Goal: Information Seeking & Learning: Learn about a topic

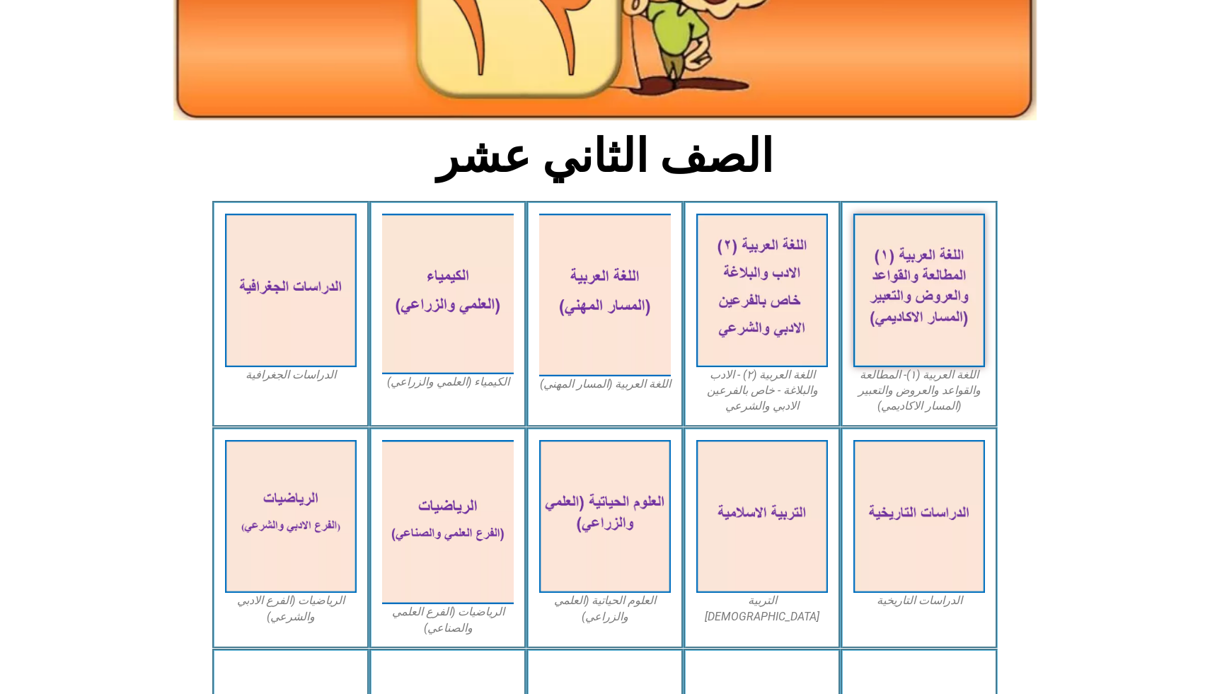
scroll to position [245, 0]
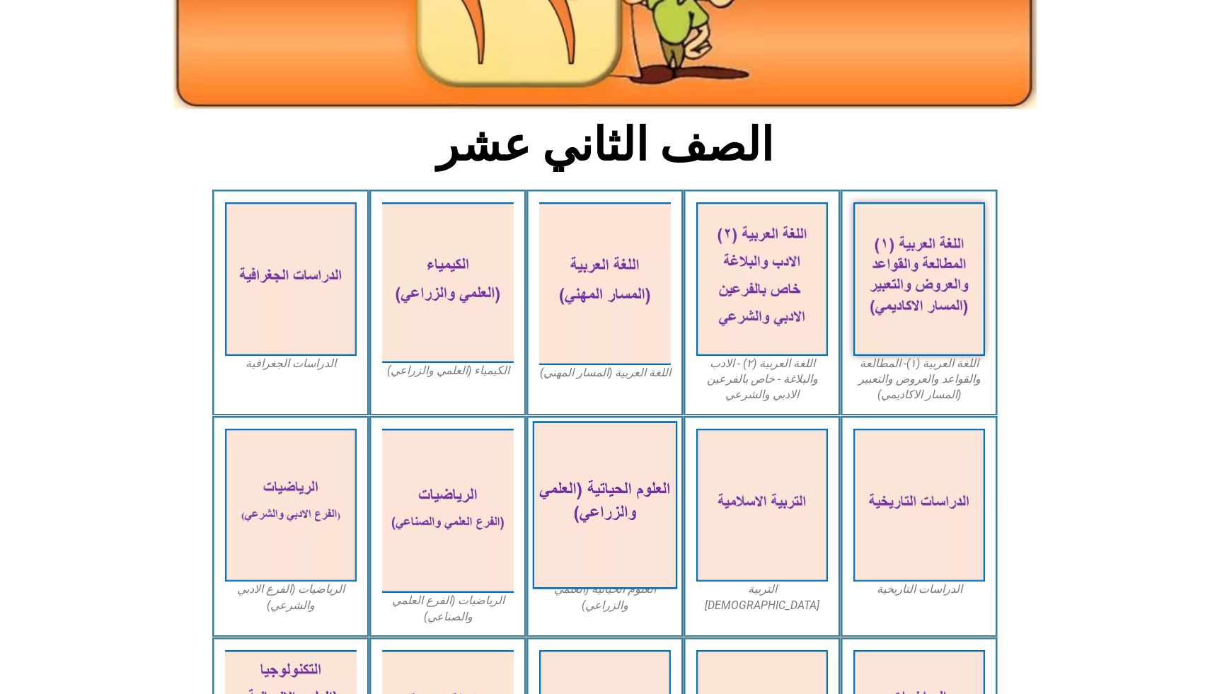
click at [583, 524] on img at bounding box center [605, 505] width 145 height 168
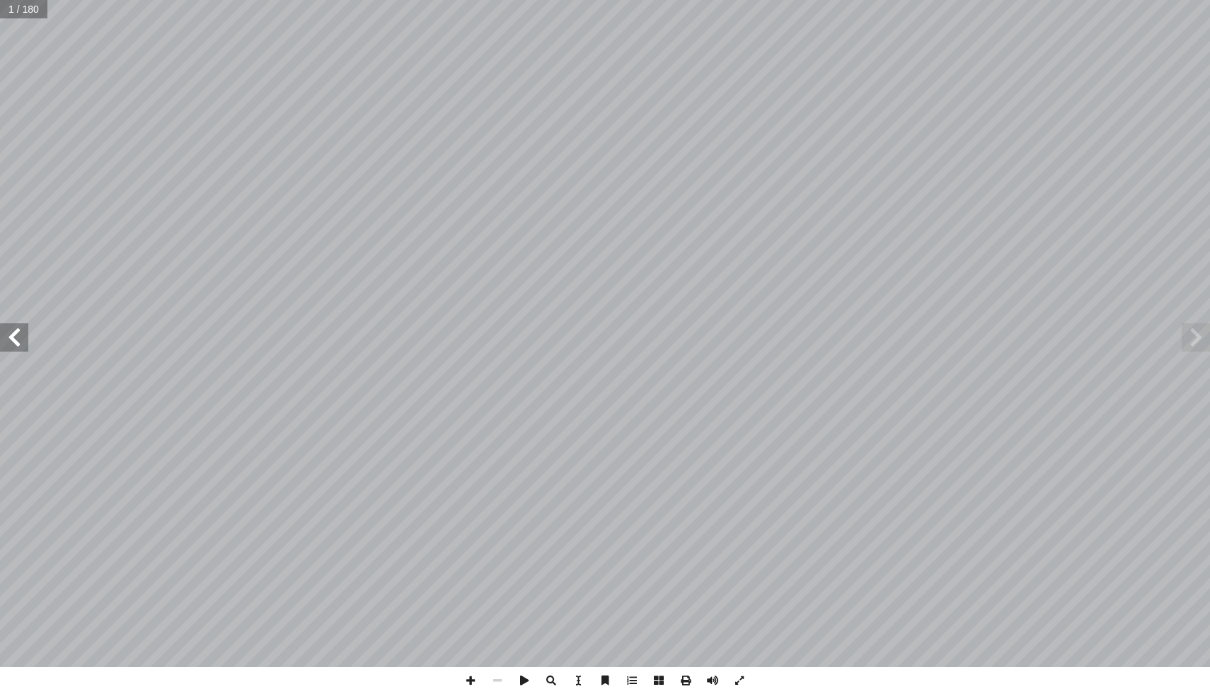
click at [14, 335] on span at bounding box center [14, 337] width 28 height 28
click at [11, 329] on span at bounding box center [14, 337] width 28 height 28
click at [12, 329] on span at bounding box center [14, 337] width 28 height 28
click at [1198, 344] on span at bounding box center [1195, 337] width 28 height 28
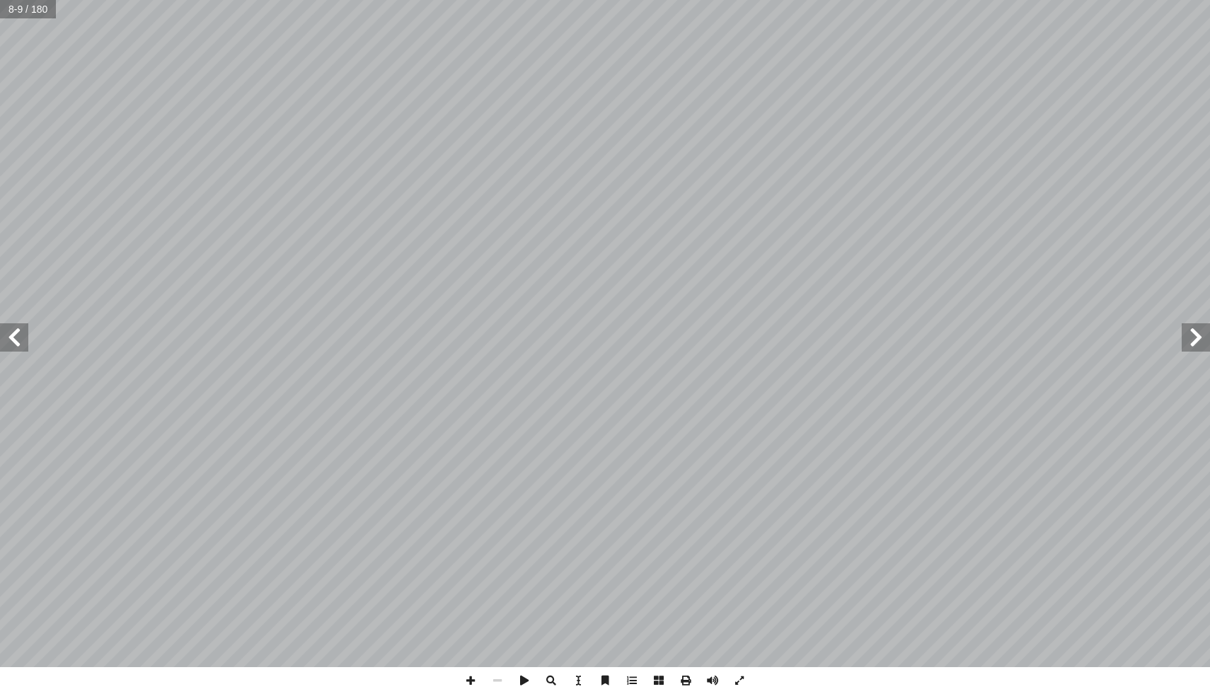
click at [1198, 344] on span at bounding box center [1195, 337] width 28 height 28
click at [16, 331] on span at bounding box center [14, 337] width 28 height 28
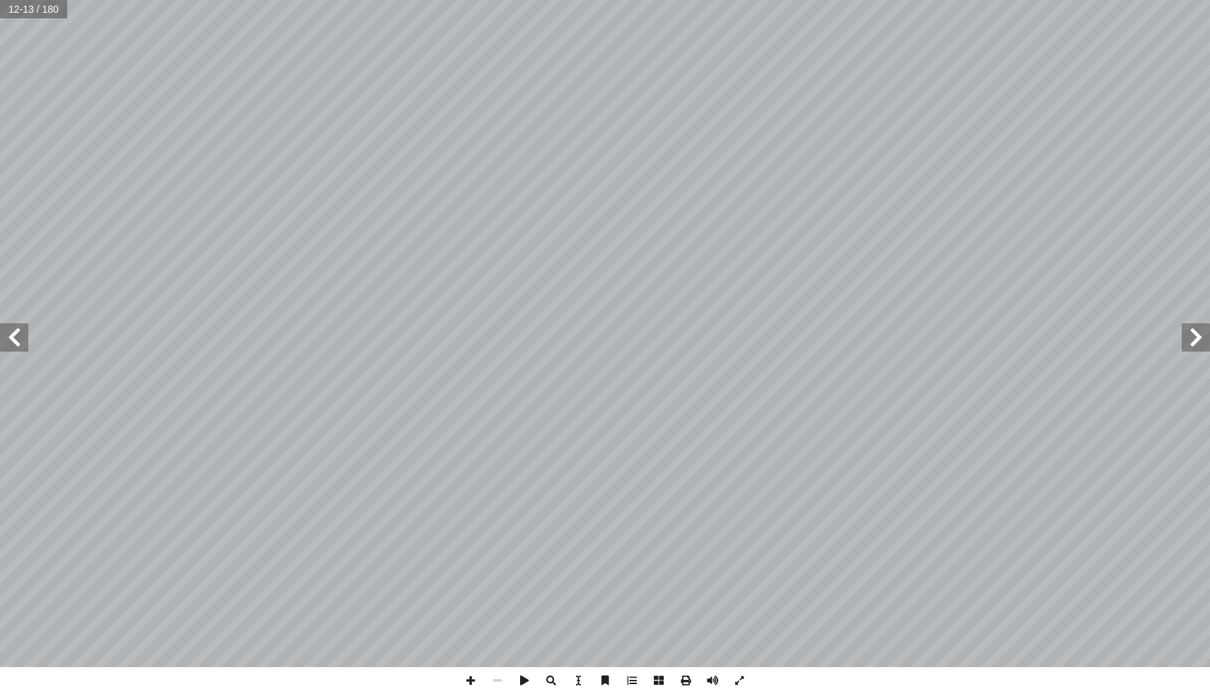
click at [16, 331] on span at bounding box center [14, 337] width 28 height 28
click at [1196, 343] on span at bounding box center [1195, 337] width 28 height 28
click at [17, 345] on span at bounding box center [14, 337] width 28 height 28
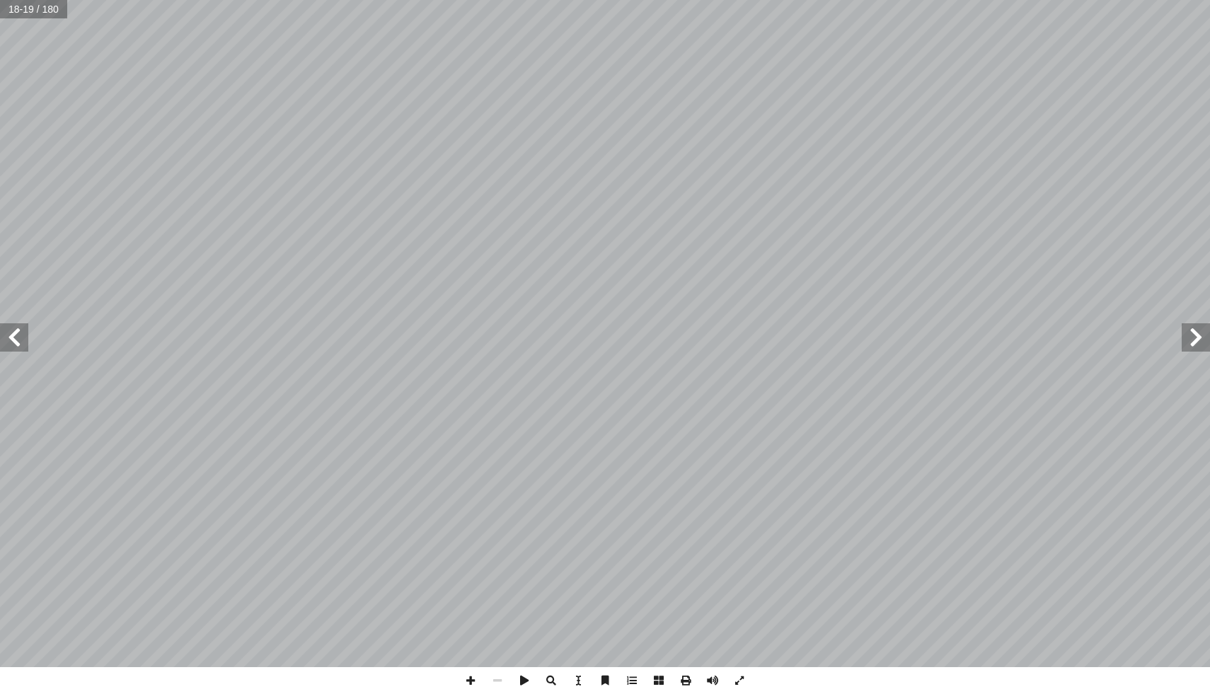
click at [18, 335] on span at bounding box center [14, 337] width 28 height 28
click at [18, 334] on span at bounding box center [14, 337] width 28 height 28
click at [19, 334] on span at bounding box center [14, 337] width 28 height 28
click at [20, 334] on span at bounding box center [14, 337] width 28 height 28
click at [13, 337] on span at bounding box center [14, 337] width 28 height 28
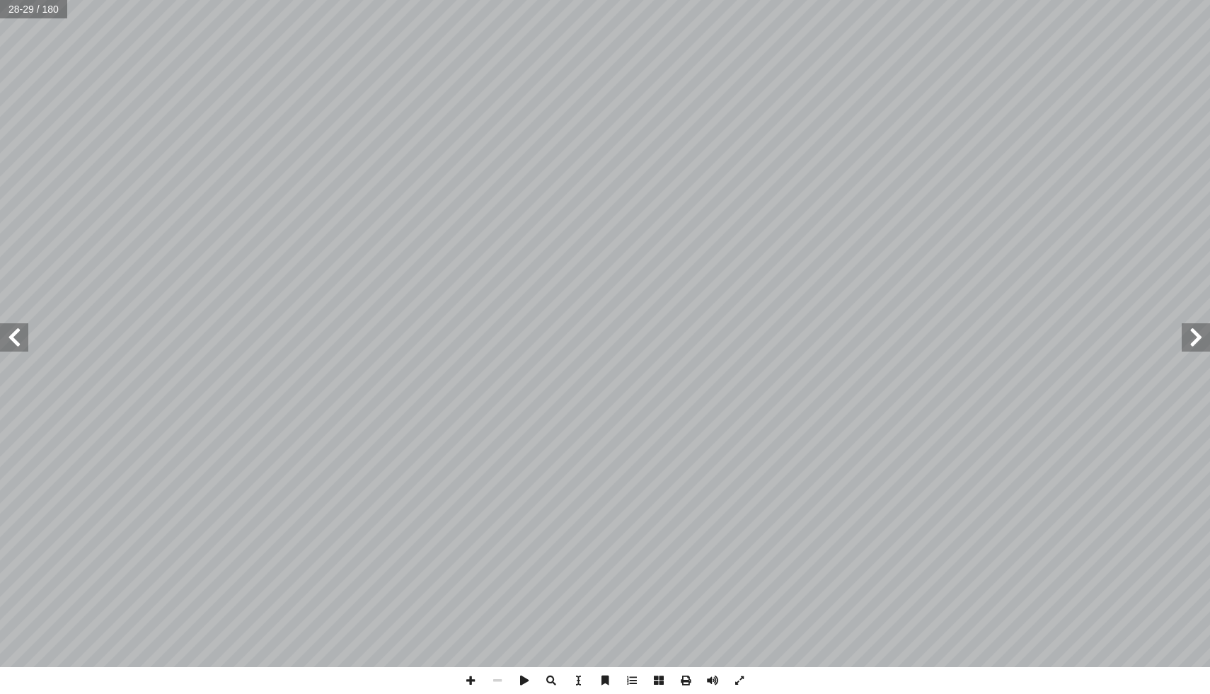
click at [20, 338] on span at bounding box center [14, 337] width 28 height 28
click at [1192, 341] on span at bounding box center [1195, 337] width 28 height 28
